Goal: Find specific page/section: Find specific page/section

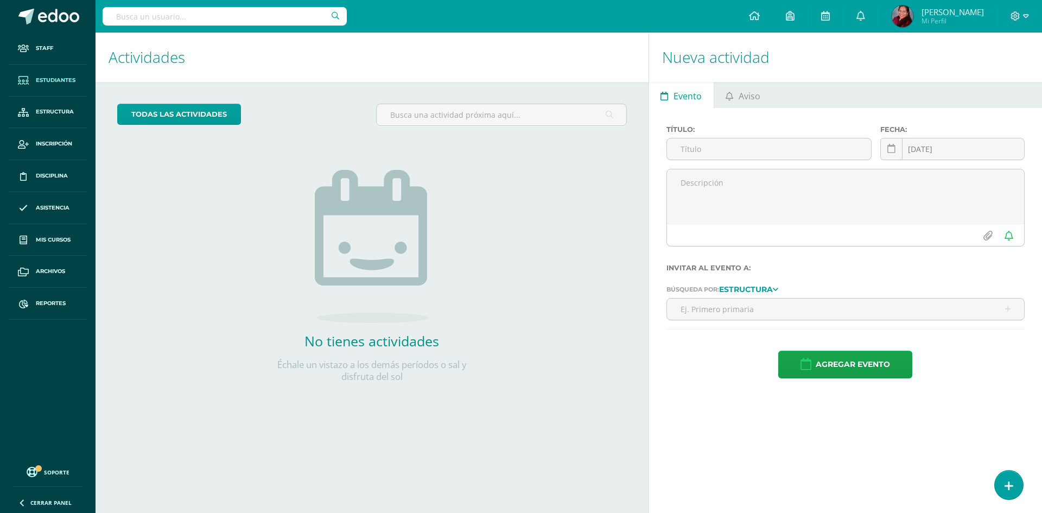
click at [50, 78] on span "Estudiantes" at bounding box center [56, 80] width 40 height 9
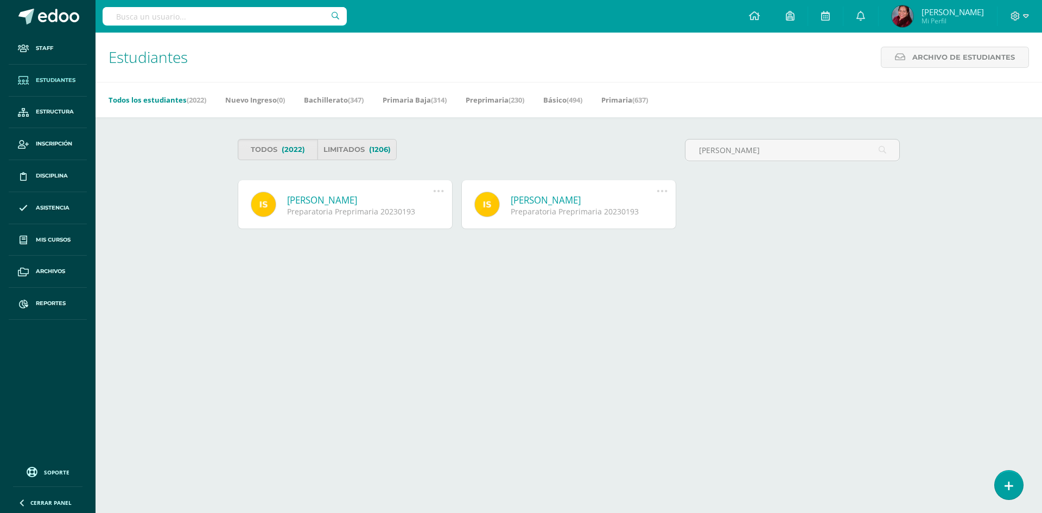
type input "Ian Vicente Sanchez Esquivel"
click at [594, 200] on link "[PERSON_NAME]" at bounding box center [584, 200] width 146 height 12
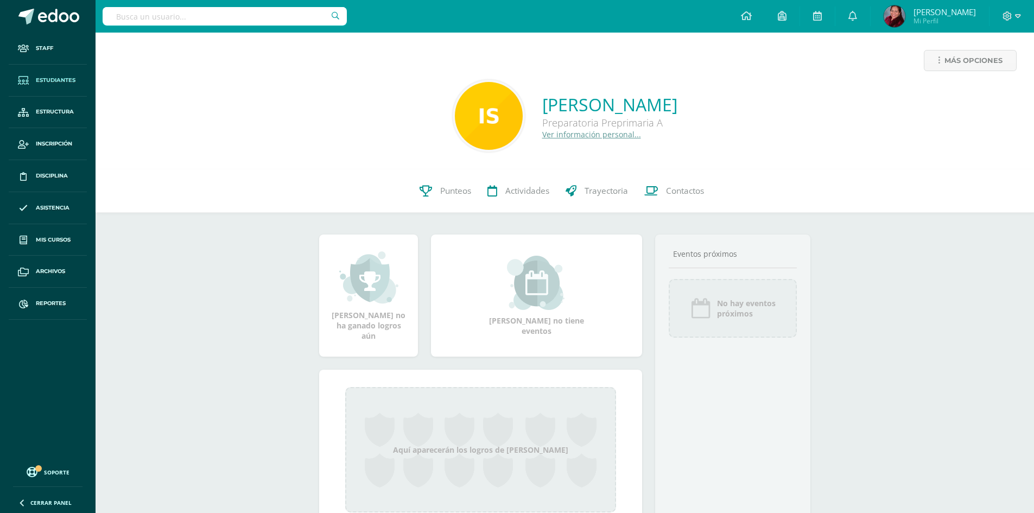
click at [60, 79] on span "Estudiantes" at bounding box center [56, 80] width 40 height 9
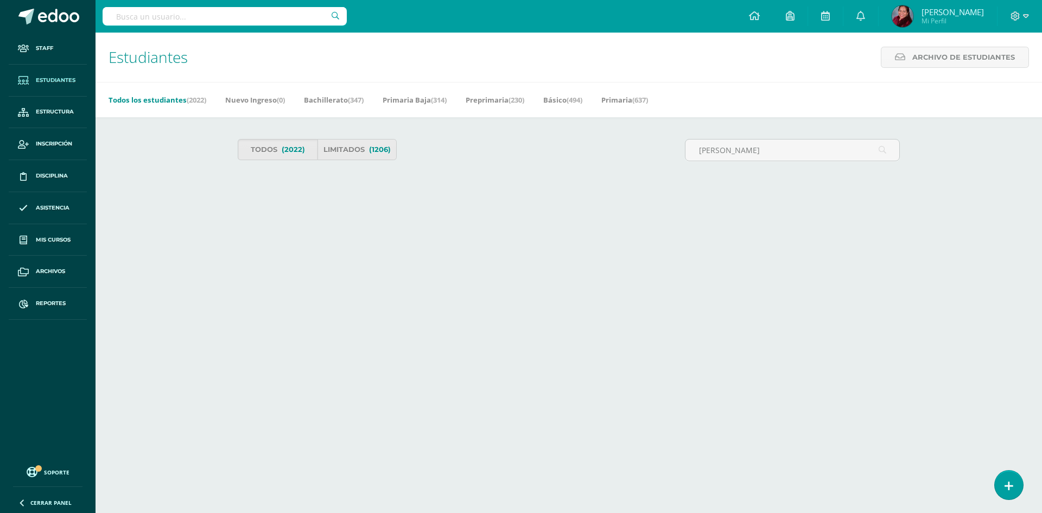
type input "[PERSON_NAME]"
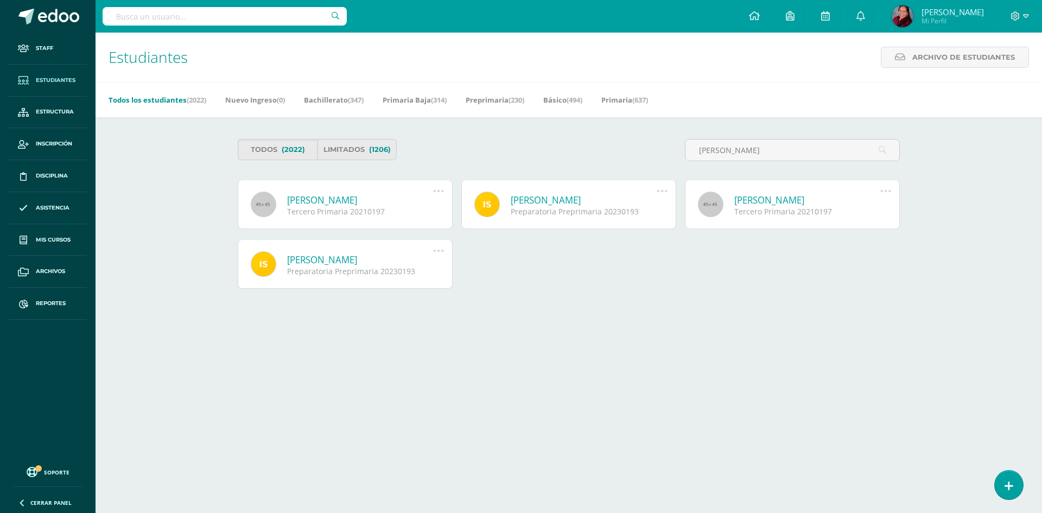
click at [314, 205] on link "[PERSON_NAME]" at bounding box center [360, 200] width 146 height 12
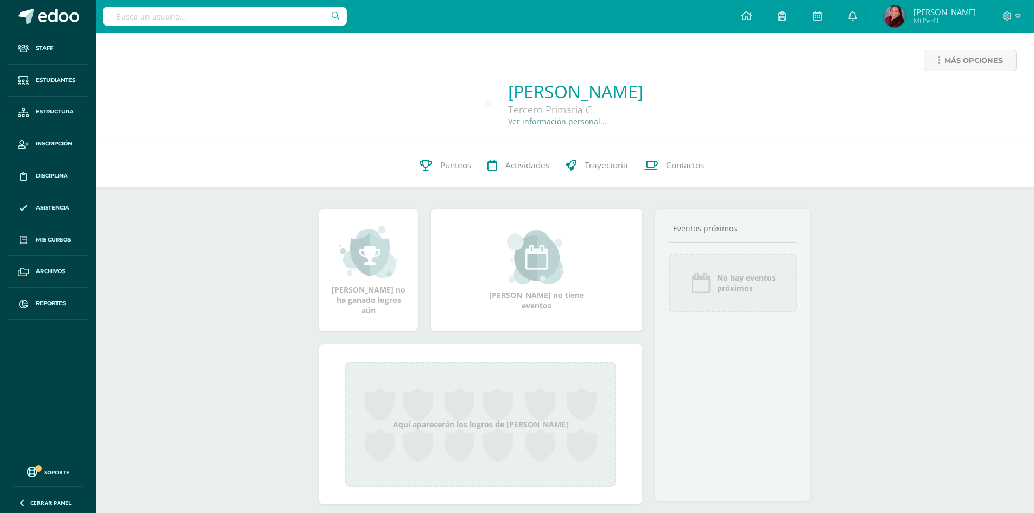
click at [980, 266] on div "Más opciones [PERSON_NAME] Tercero Primaria C Ver información personal... 0 [PE…" at bounding box center [565, 286] width 938 height 506
